Goal: Transaction & Acquisition: Purchase product/service

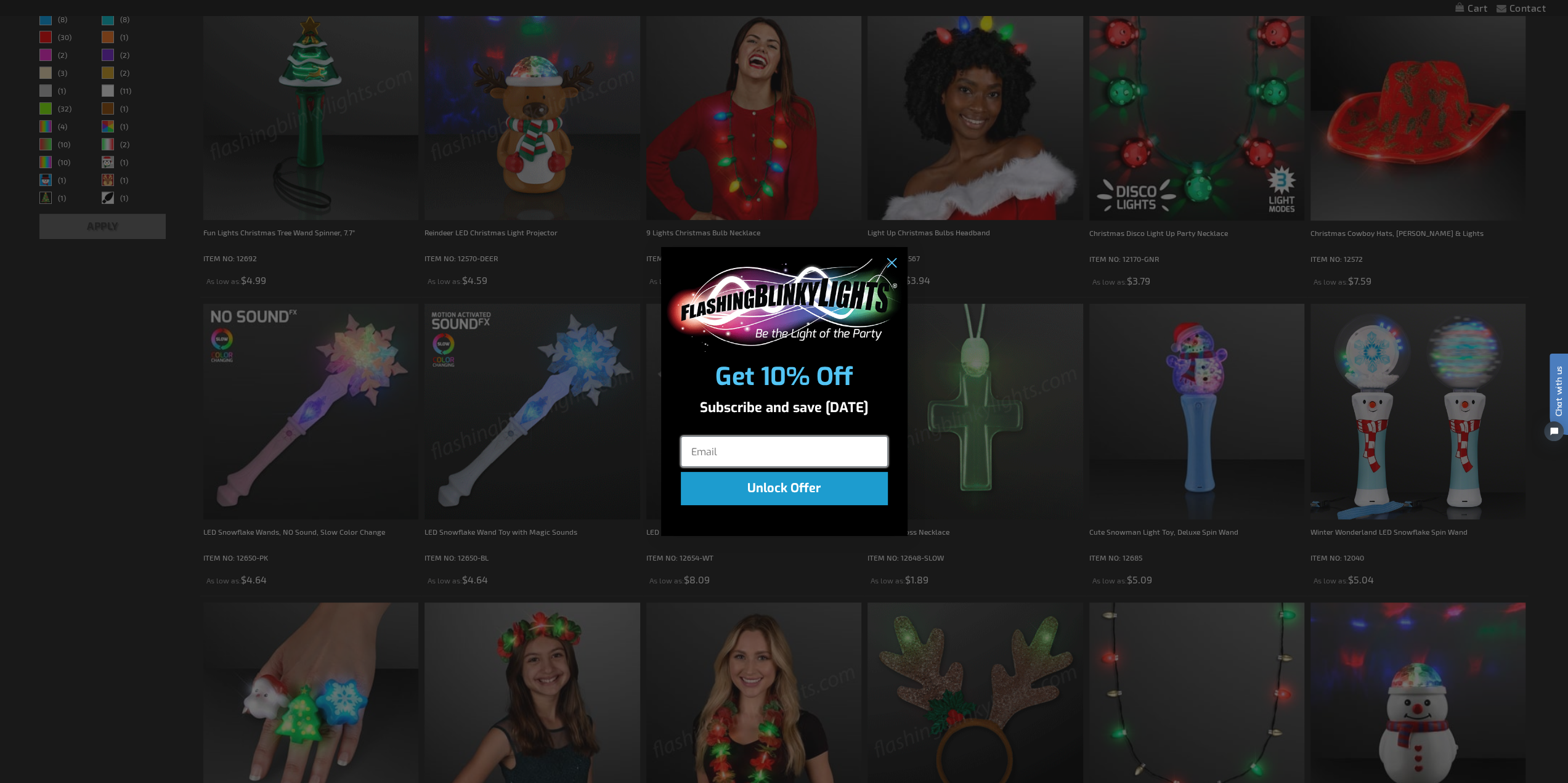
scroll to position [494, 0]
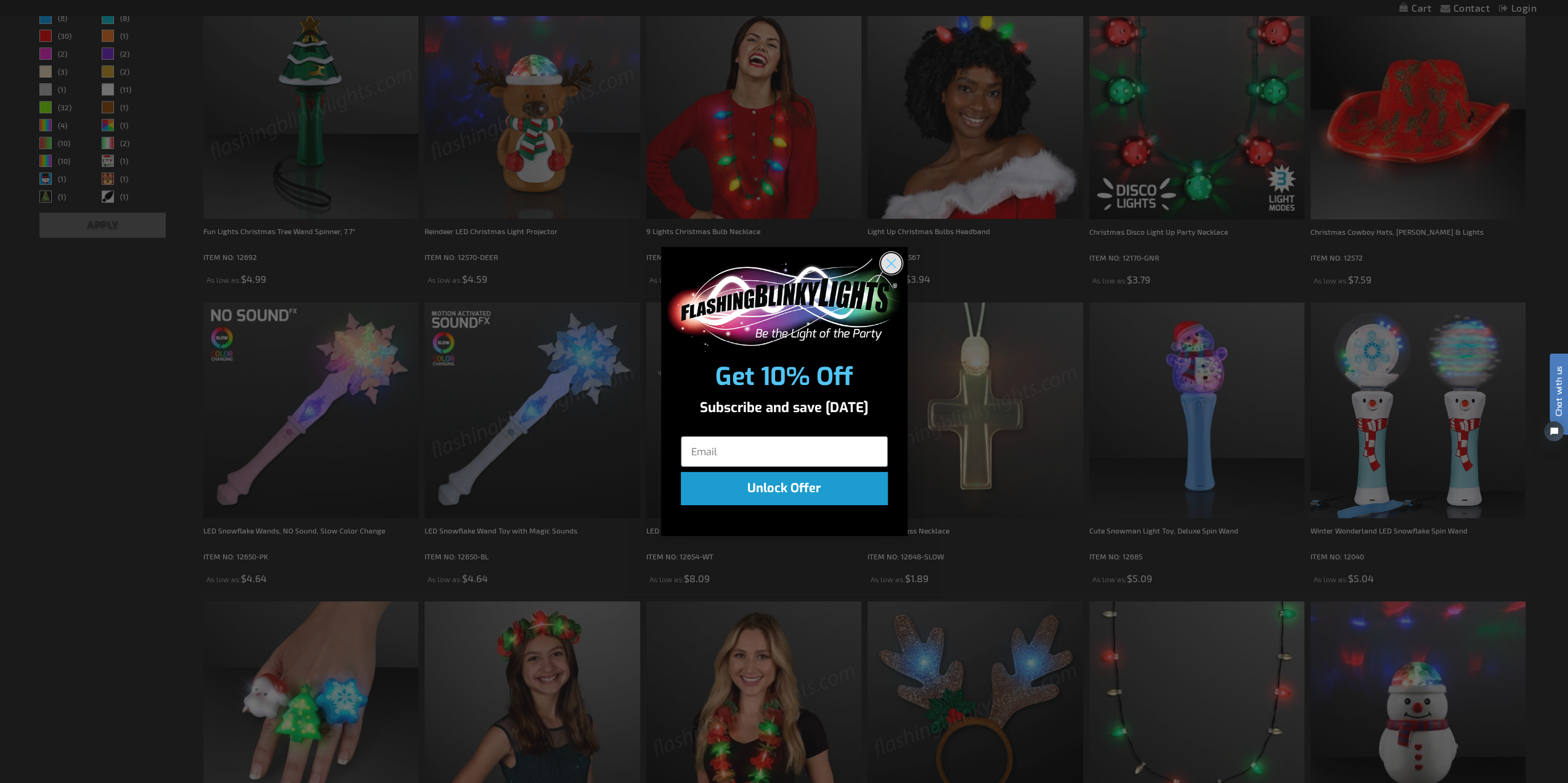
click at [885, 257] on circle "Close dialog" at bounding box center [890, 263] width 21 height 21
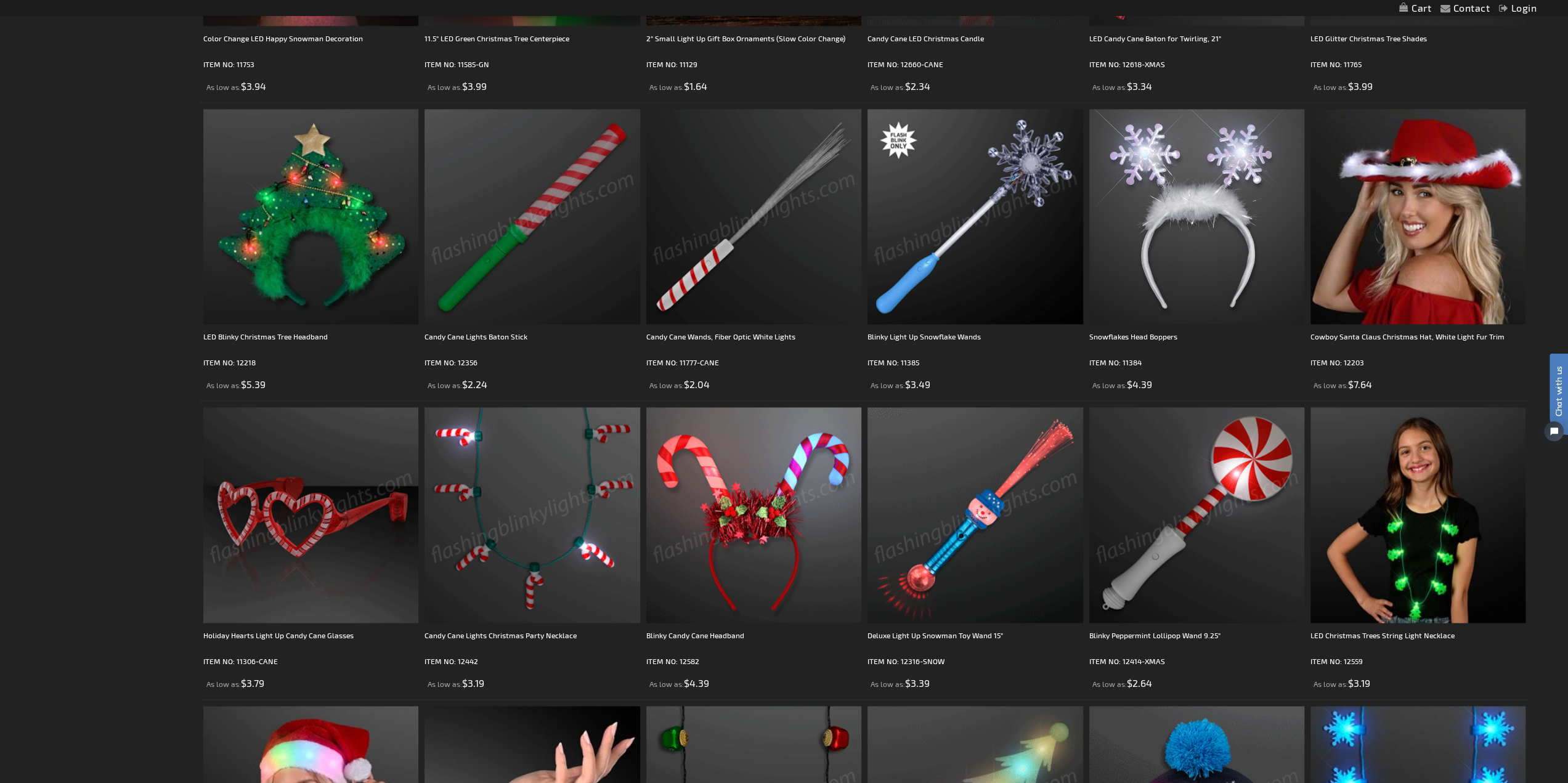
scroll to position [1418, 0]
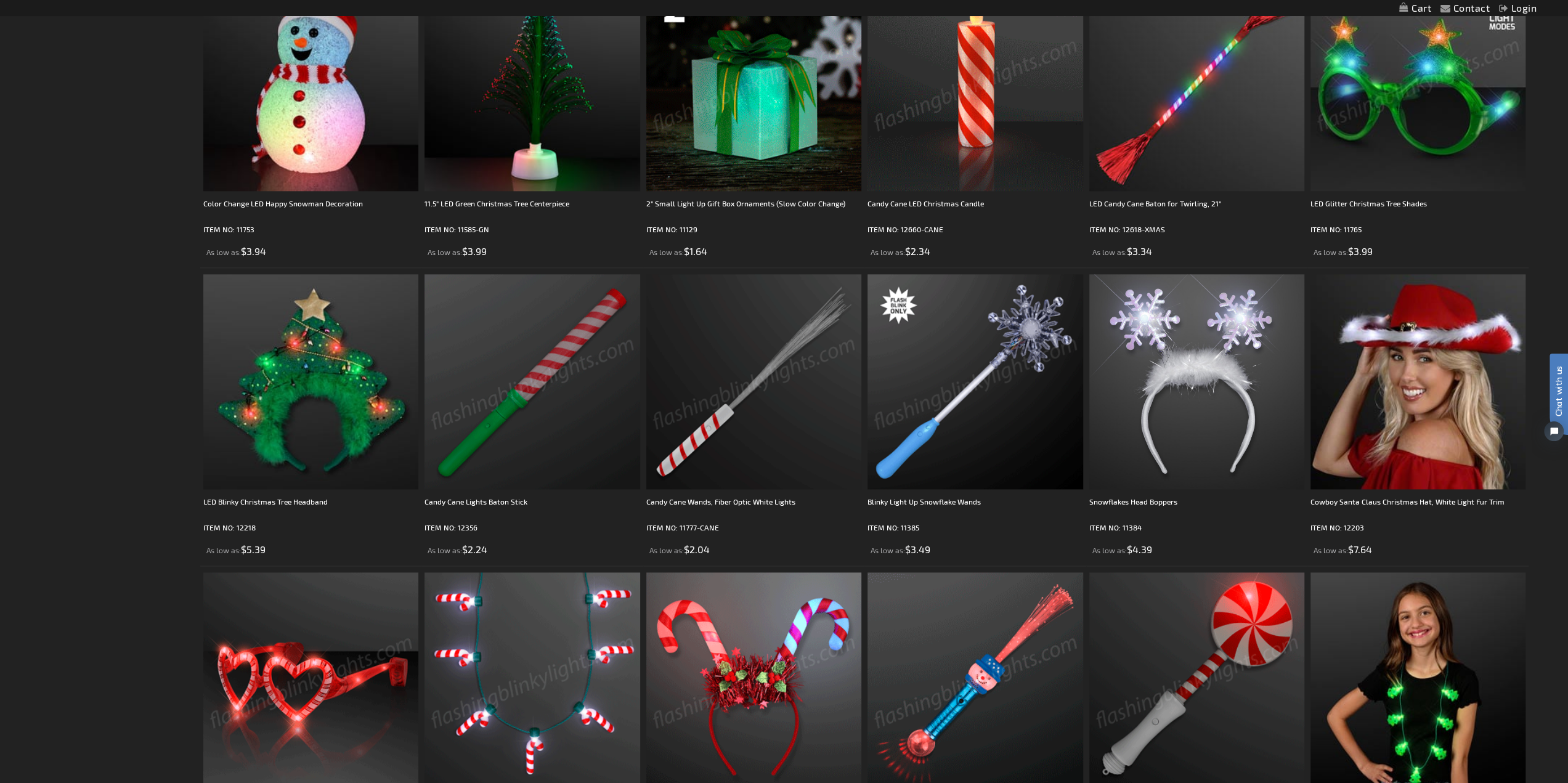
click at [494, 417] on img at bounding box center [532, 382] width 215 height 215
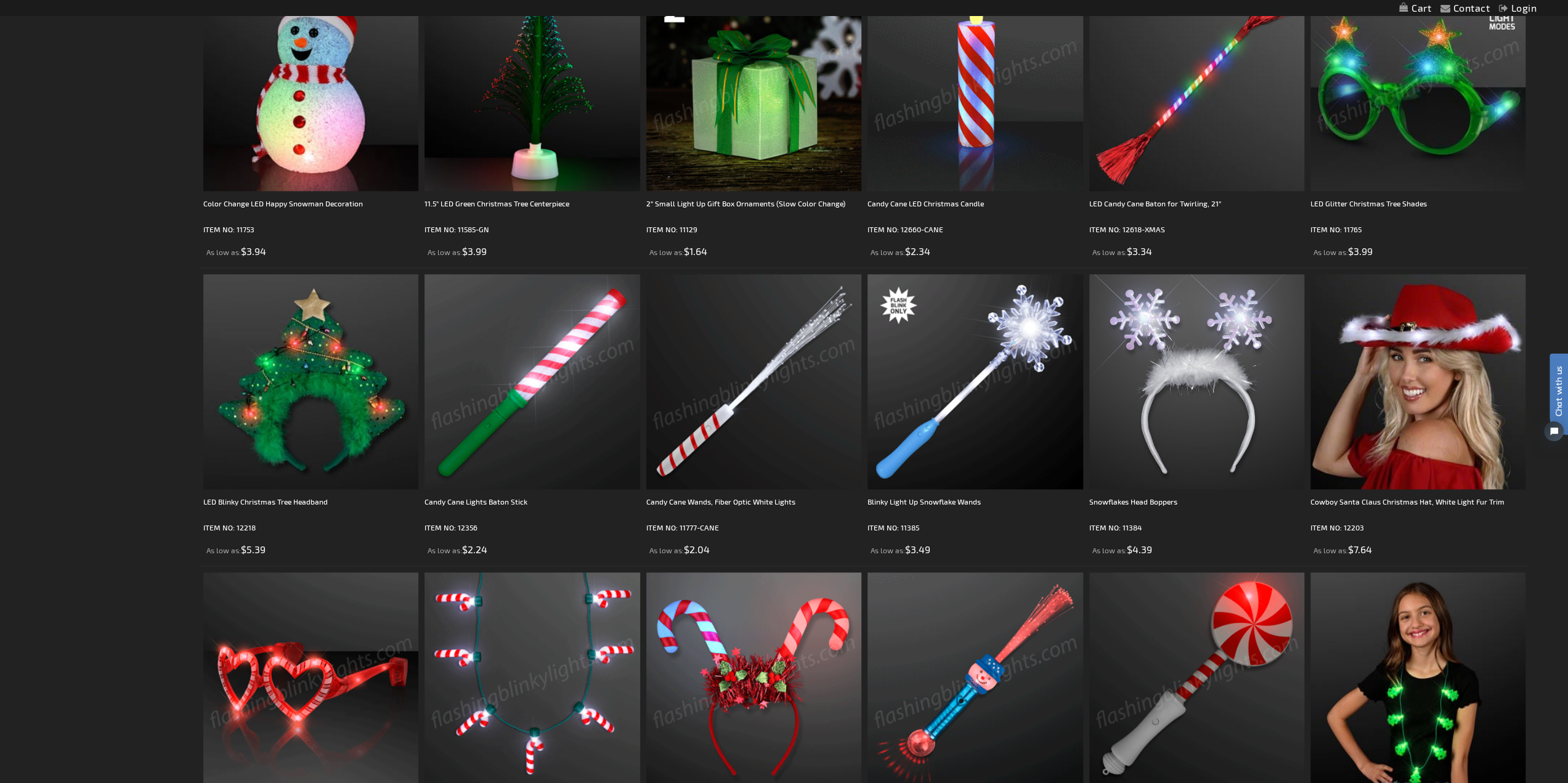
click at [542, 452] on img at bounding box center [532, 382] width 215 height 215
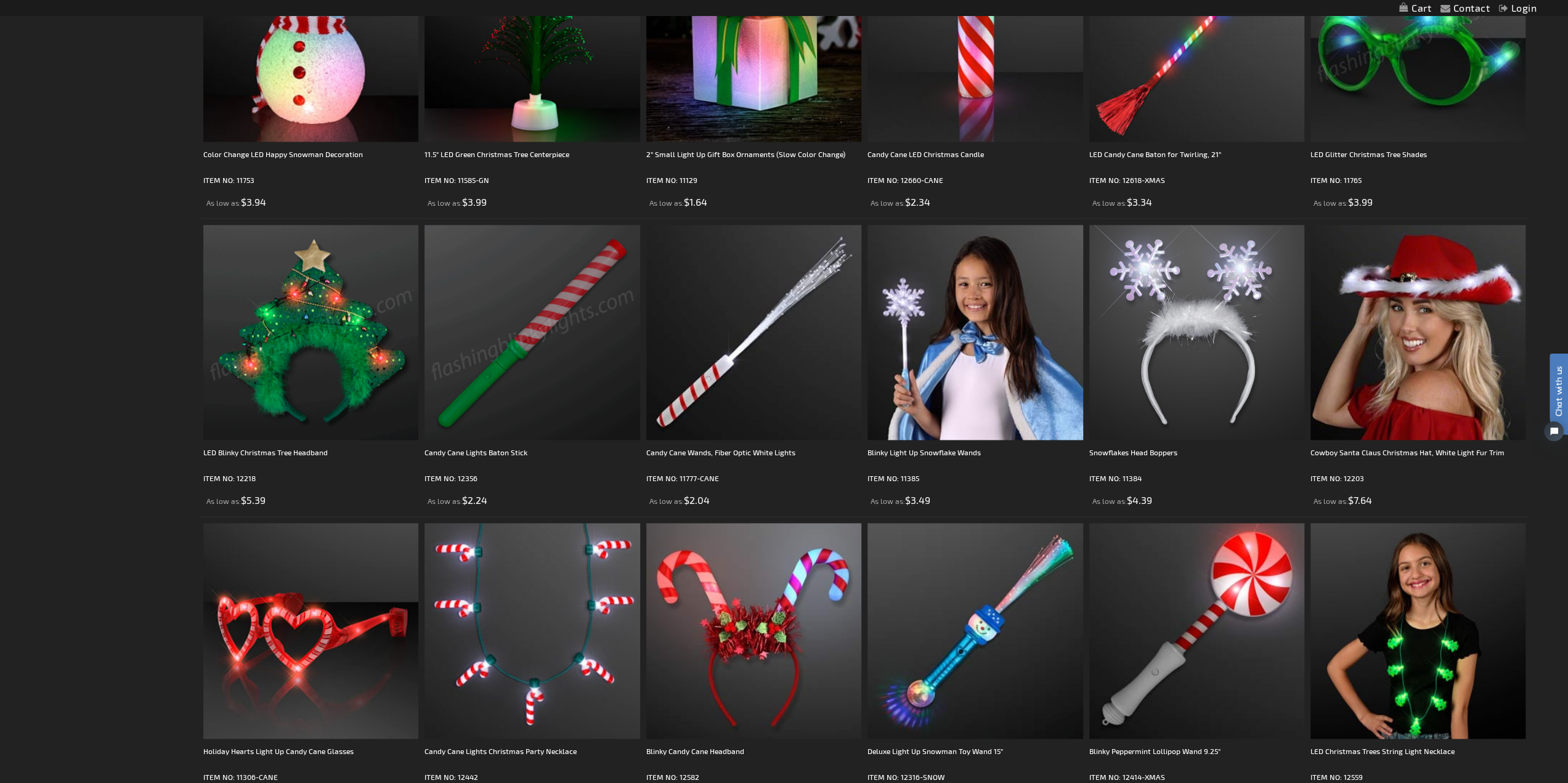
scroll to position [1480, 0]
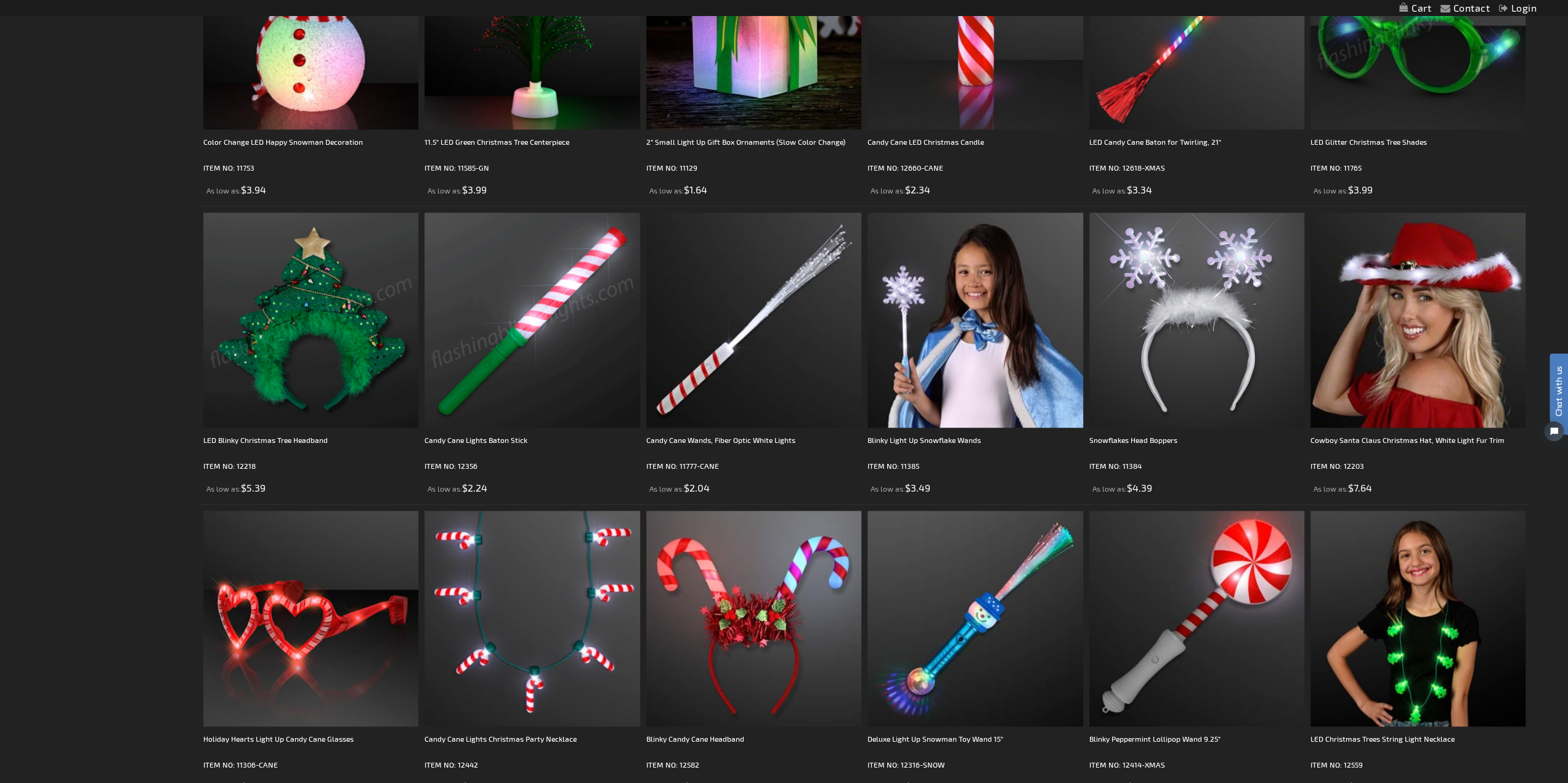
click at [566, 324] on img at bounding box center [532, 320] width 215 height 215
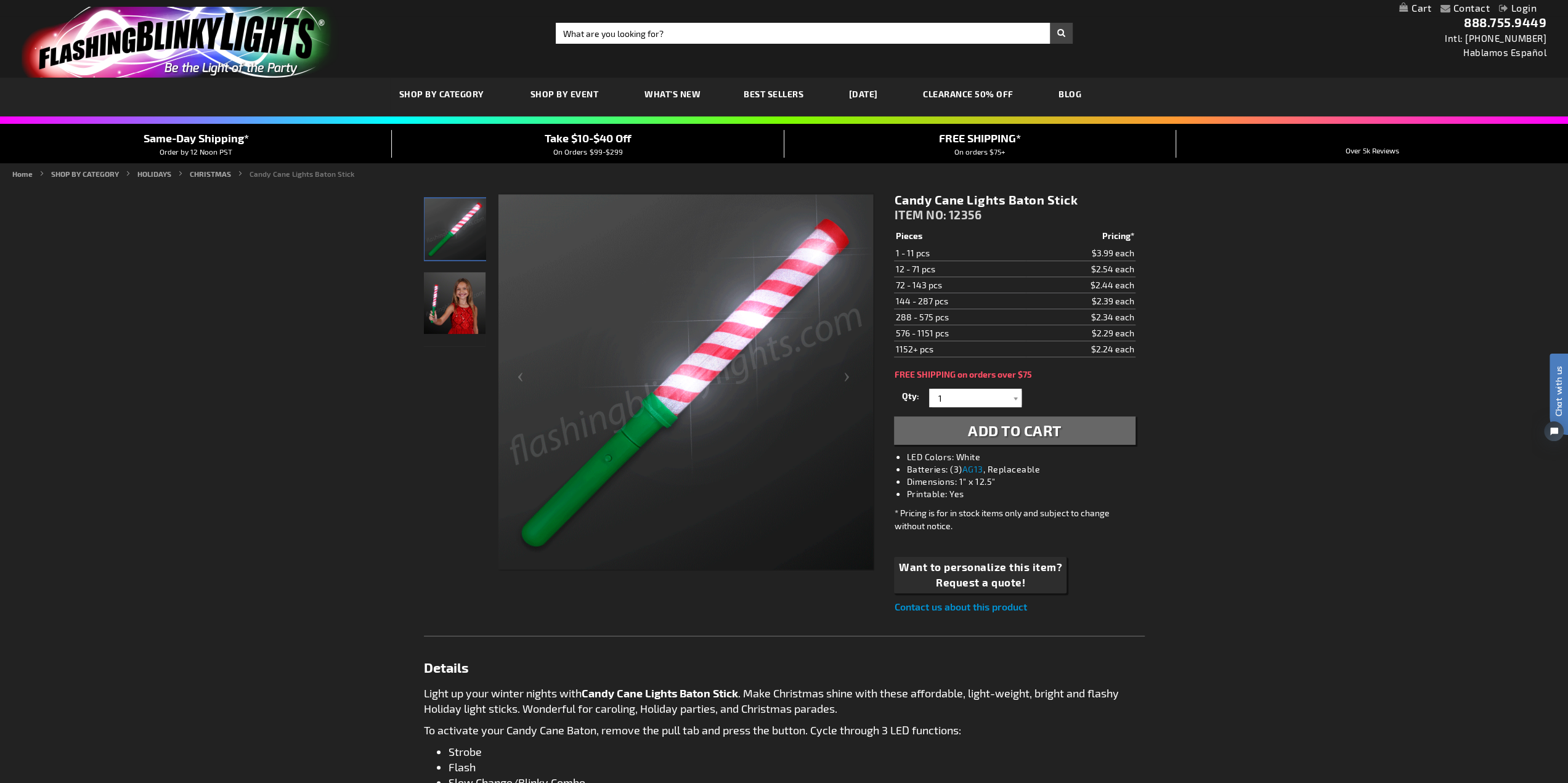
click at [461, 306] on img "Girl displaying Candy Cane Light Up Baton Stick" at bounding box center [454, 303] width 62 height 62
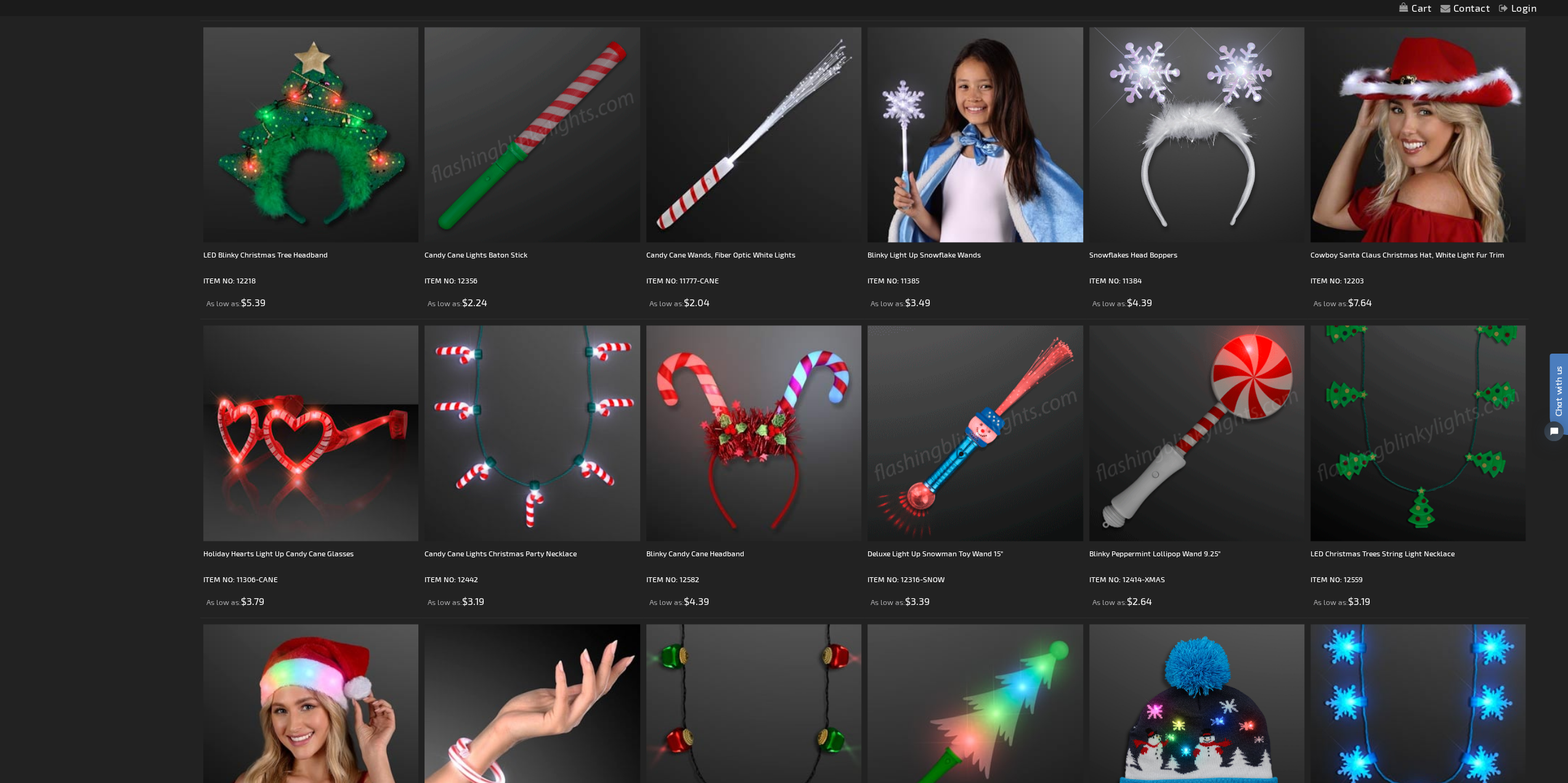
click at [1249, 468] on img at bounding box center [1197, 433] width 215 height 215
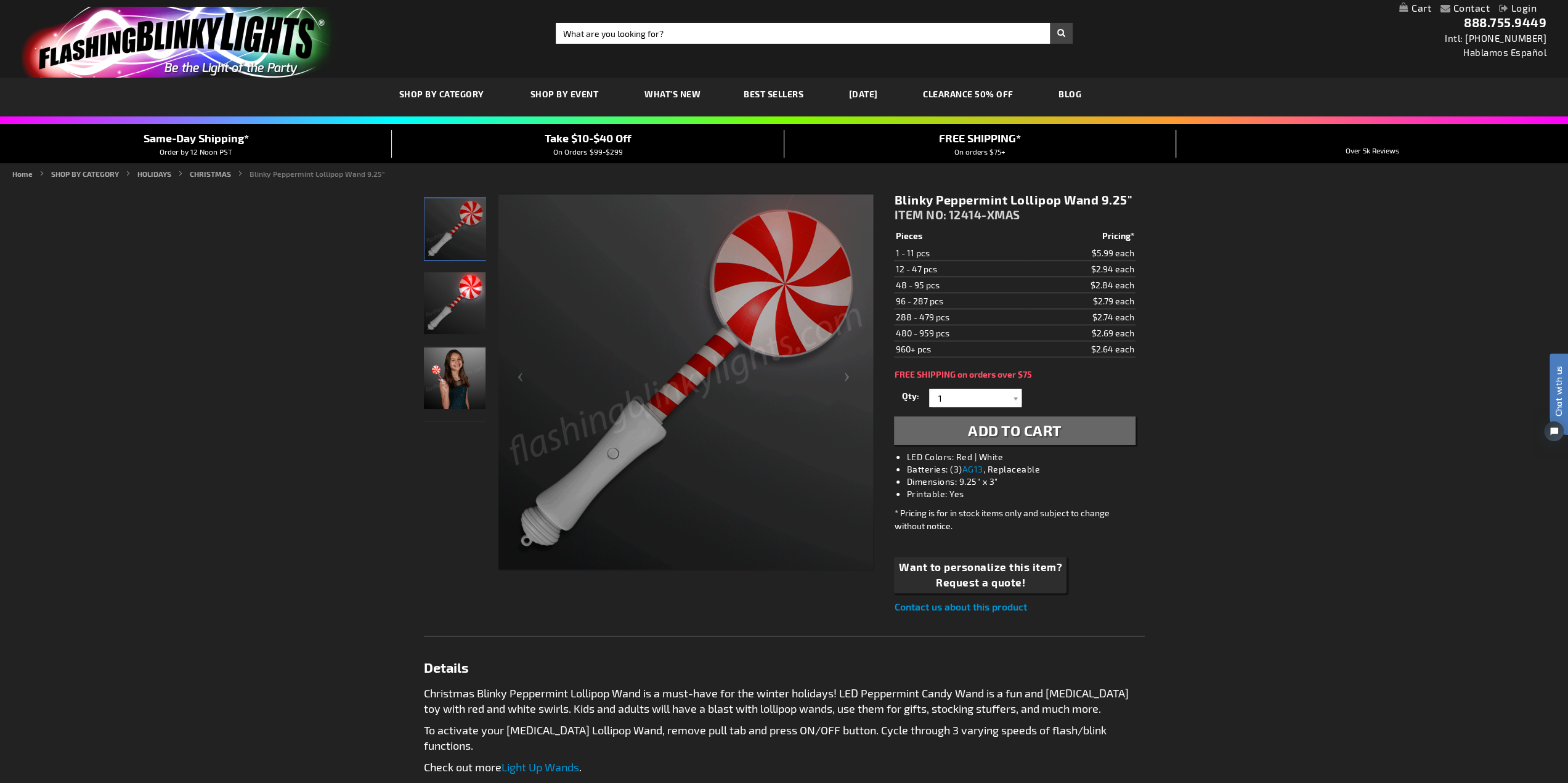
click at [1263, 582] on div "Contact Compare Products Login Skip to Content My Cart My Cart Close You have n…" at bounding box center [784, 683] width 1568 height 1367
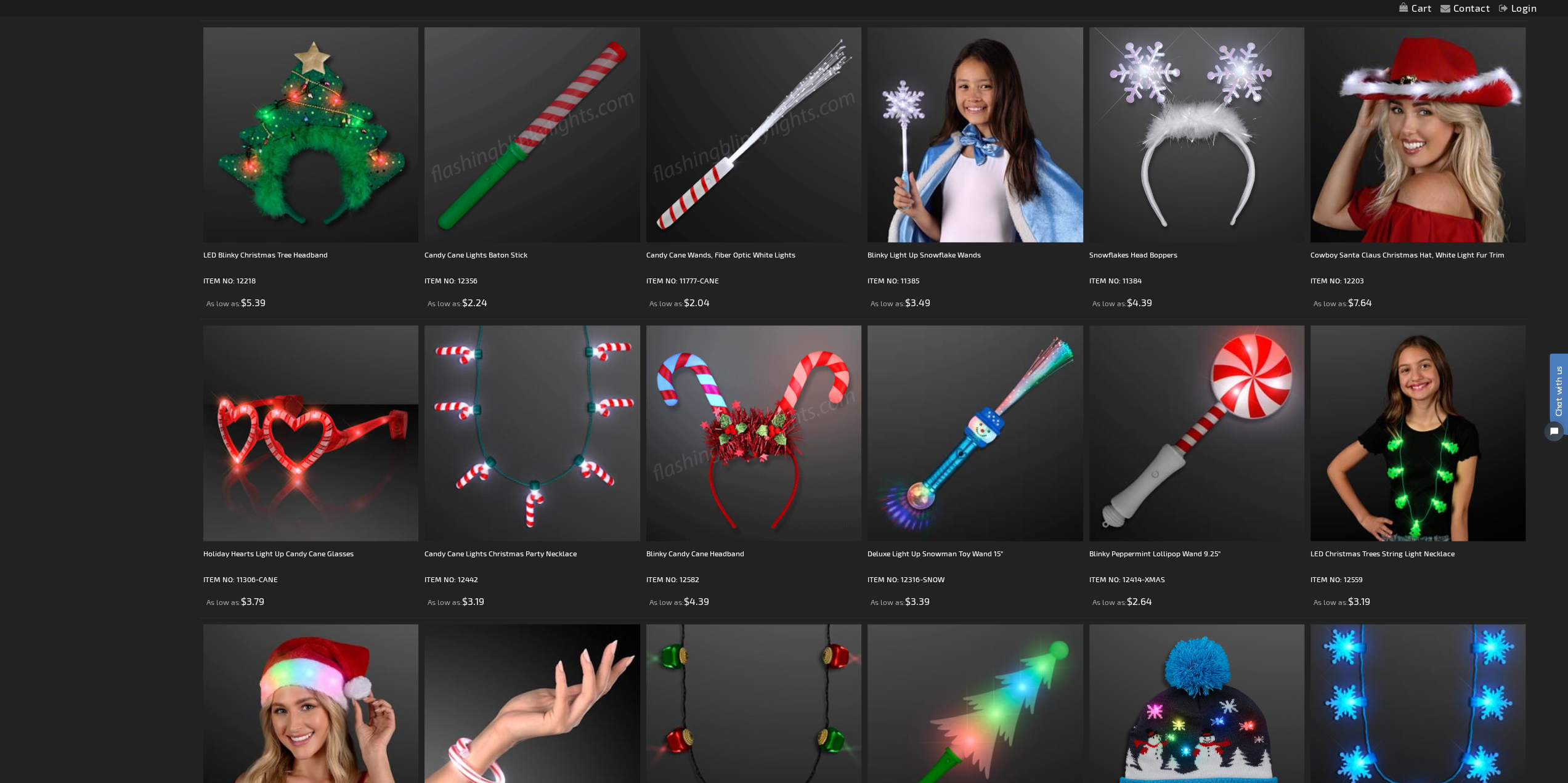
click at [520, 159] on img at bounding box center [532, 135] width 215 height 215
